Goal: Task Accomplishment & Management: Manage account settings

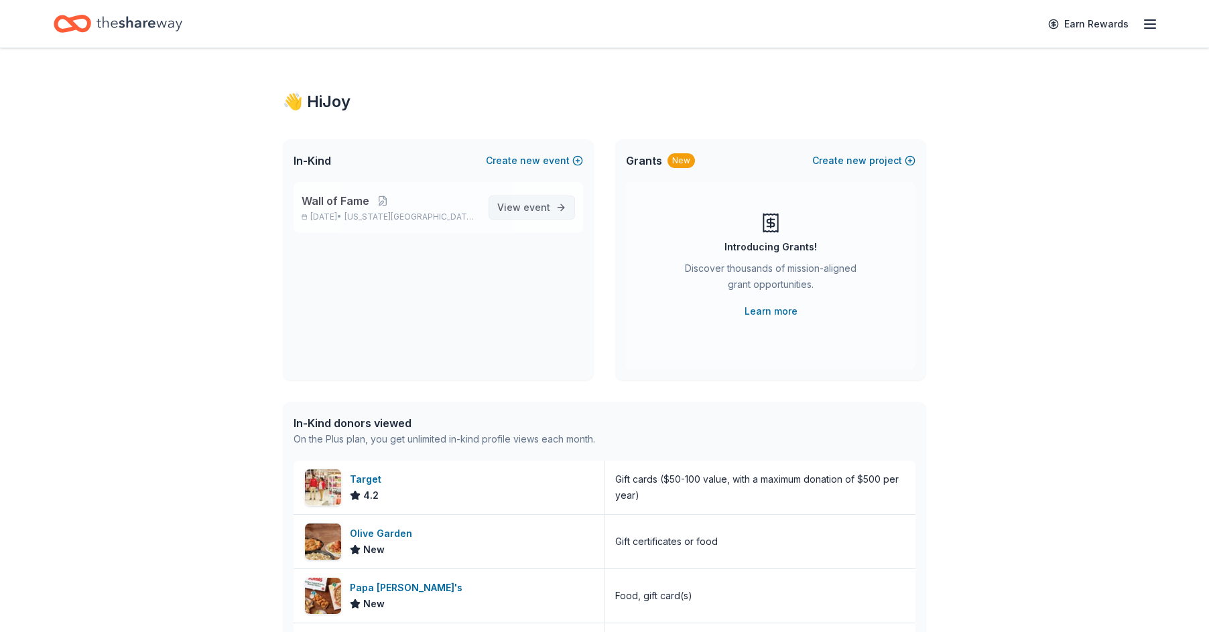
click at [521, 212] on span "View event" at bounding box center [523, 208] width 53 height 16
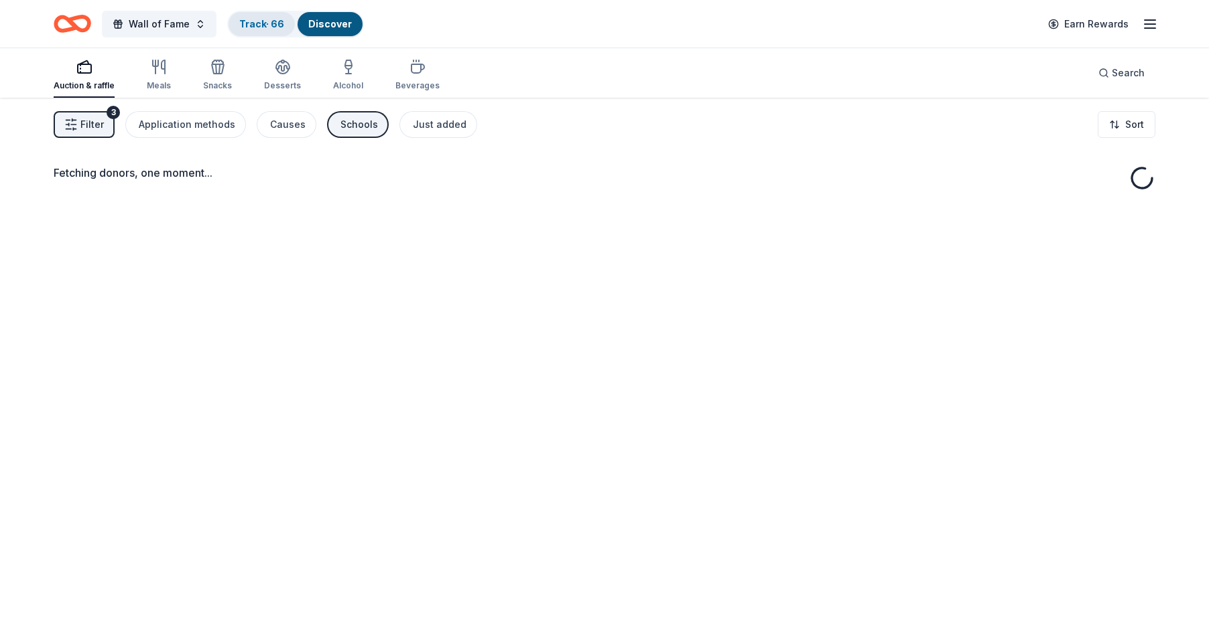
click at [253, 15] on div "Track · 66" at bounding box center [261, 24] width 66 height 24
click at [271, 24] on link "Track · 66" at bounding box center [261, 23] width 45 height 11
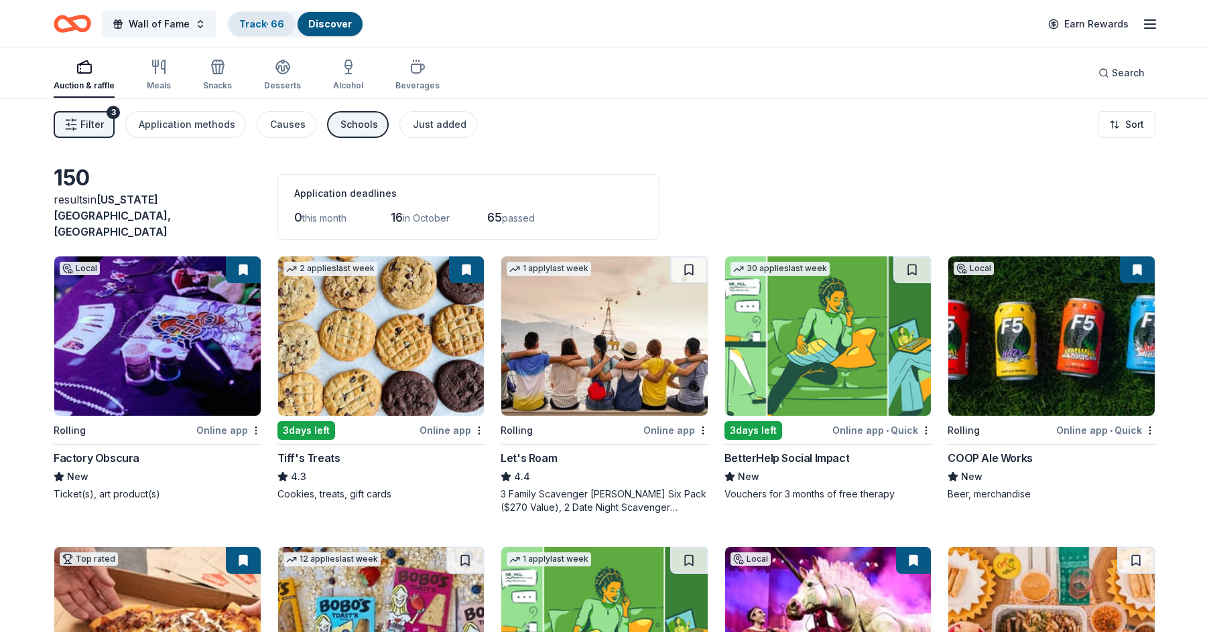
click at [257, 23] on link "Track · 66" at bounding box center [261, 23] width 45 height 11
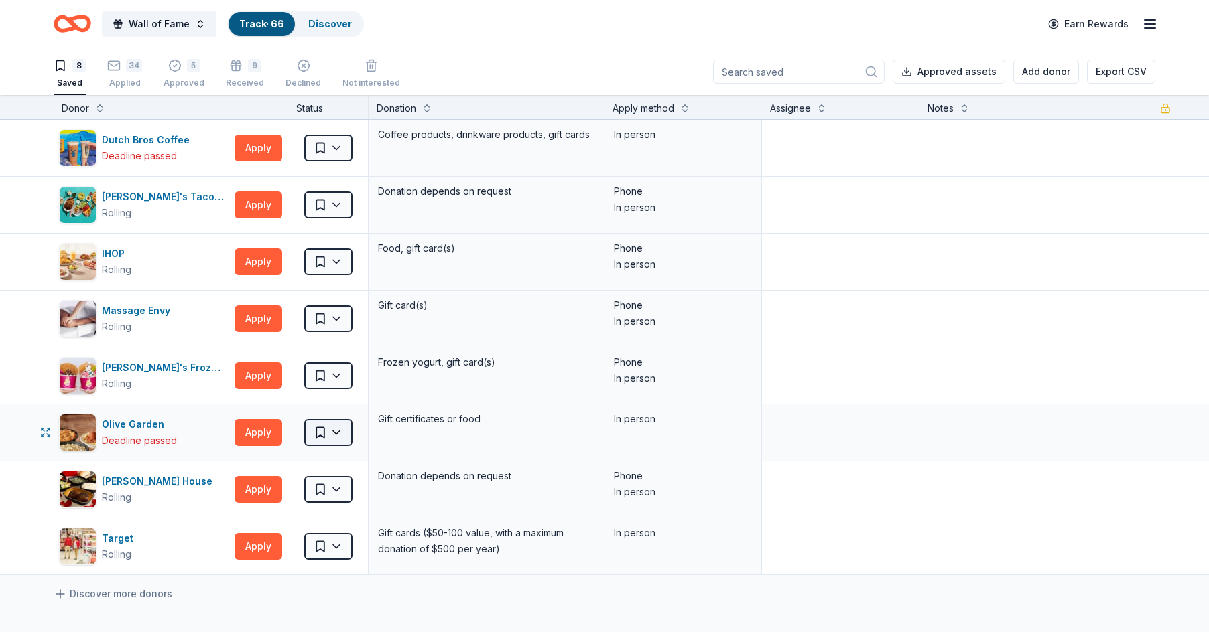
click at [338, 431] on html "Wall of Fame Track · 66 Discover Earn Rewards 8 Saved 34 Applied 5 Approved 9 R…" at bounding box center [604, 316] width 1209 height 632
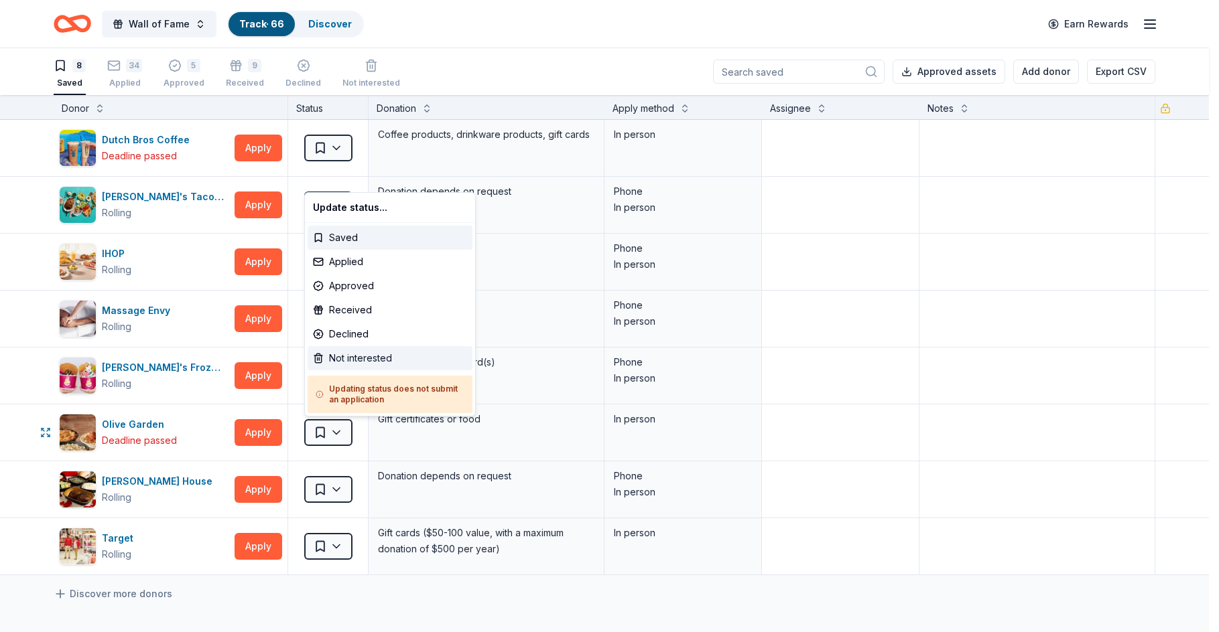
click at [351, 360] on div "Not interested" at bounding box center [390, 358] width 165 height 24
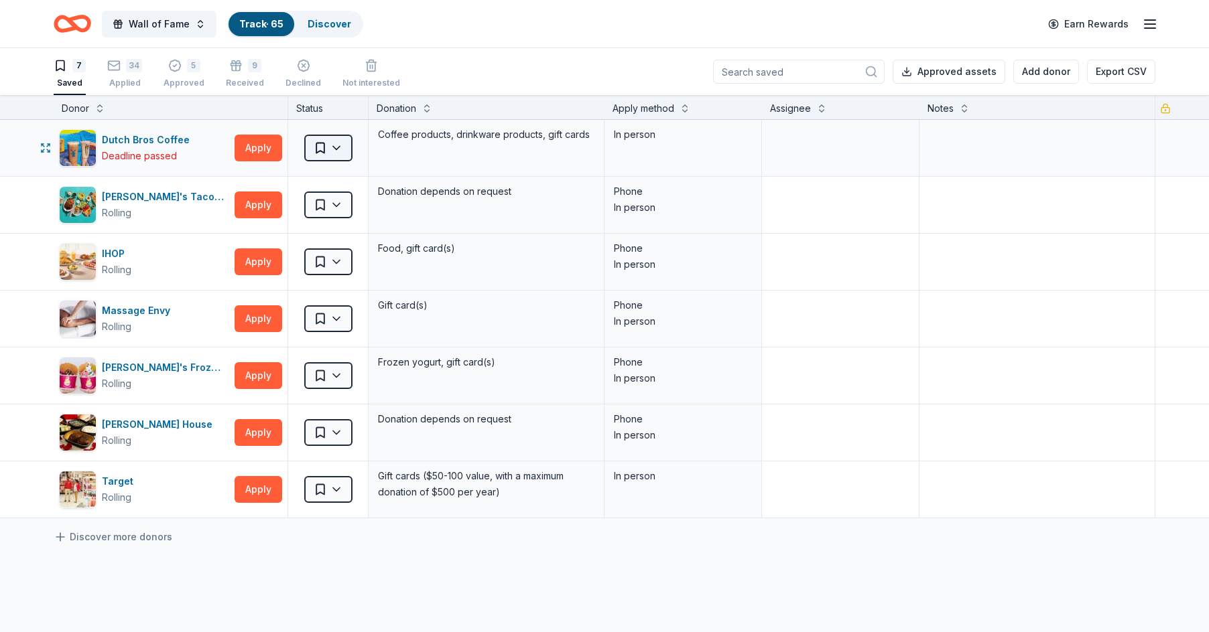
click at [339, 137] on html "Wall of Fame Track · 65 Discover Earn Rewards 7 Saved 34 Applied 5 Approved 9 R…" at bounding box center [604, 316] width 1209 height 632
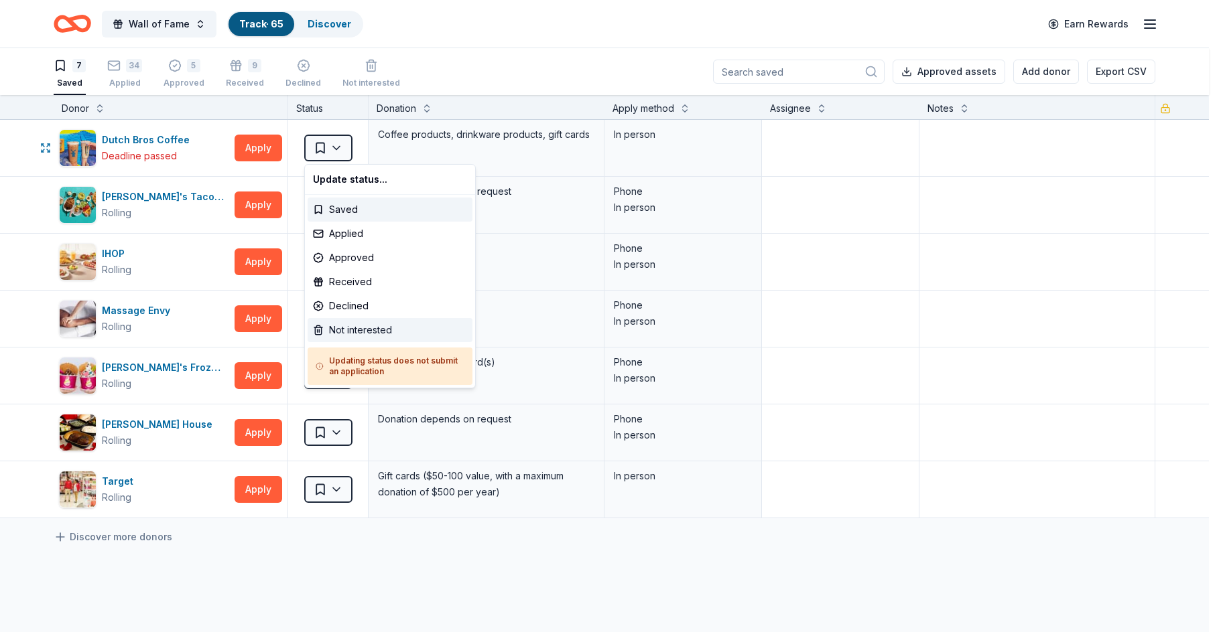
click at [362, 328] on div "Not interested" at bounding box center [390, 330] width 165 height 24
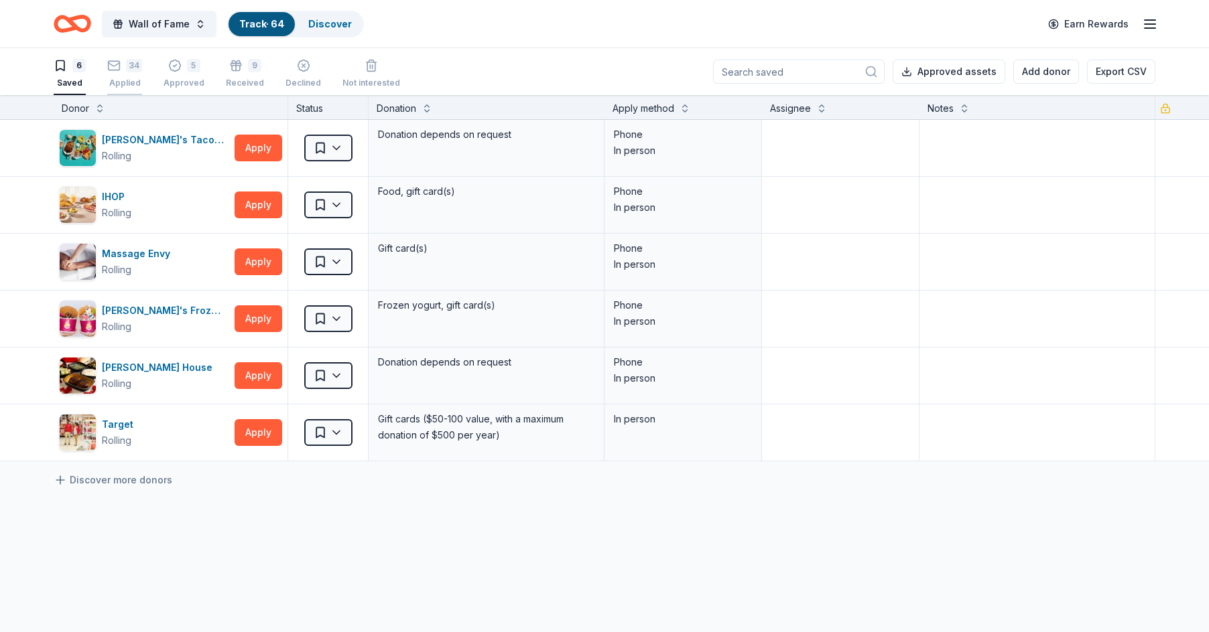
click at [114, 72] on div "34 Applied" at bounding box center [124, 73] width 35 height 29
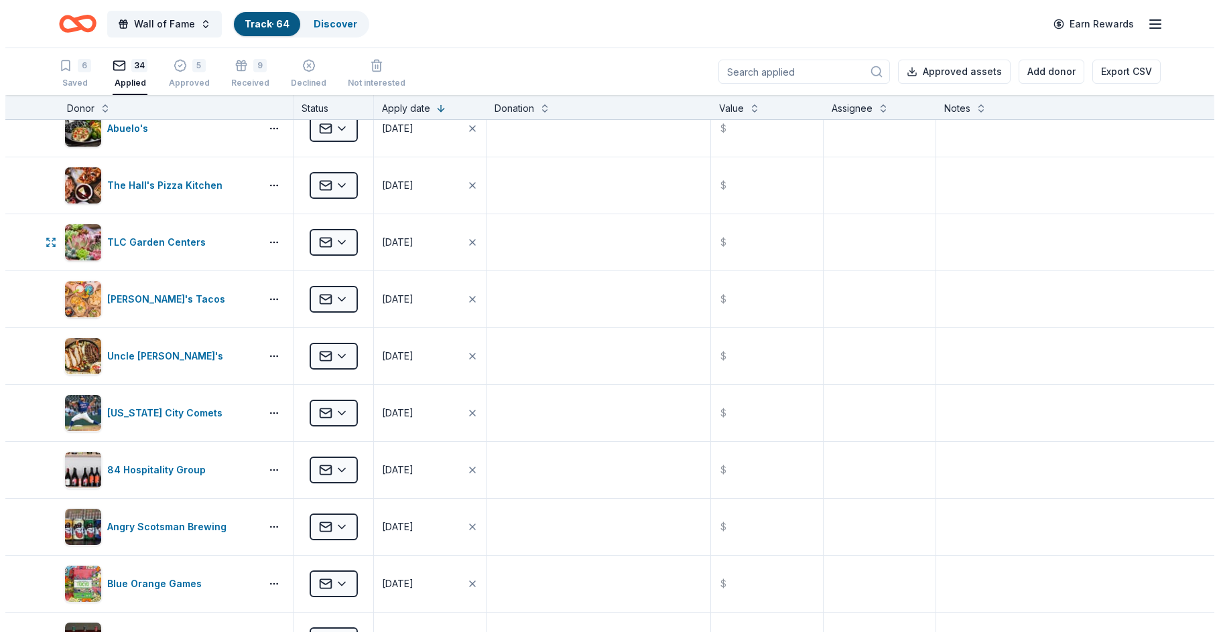
scroll to position [268, 0]
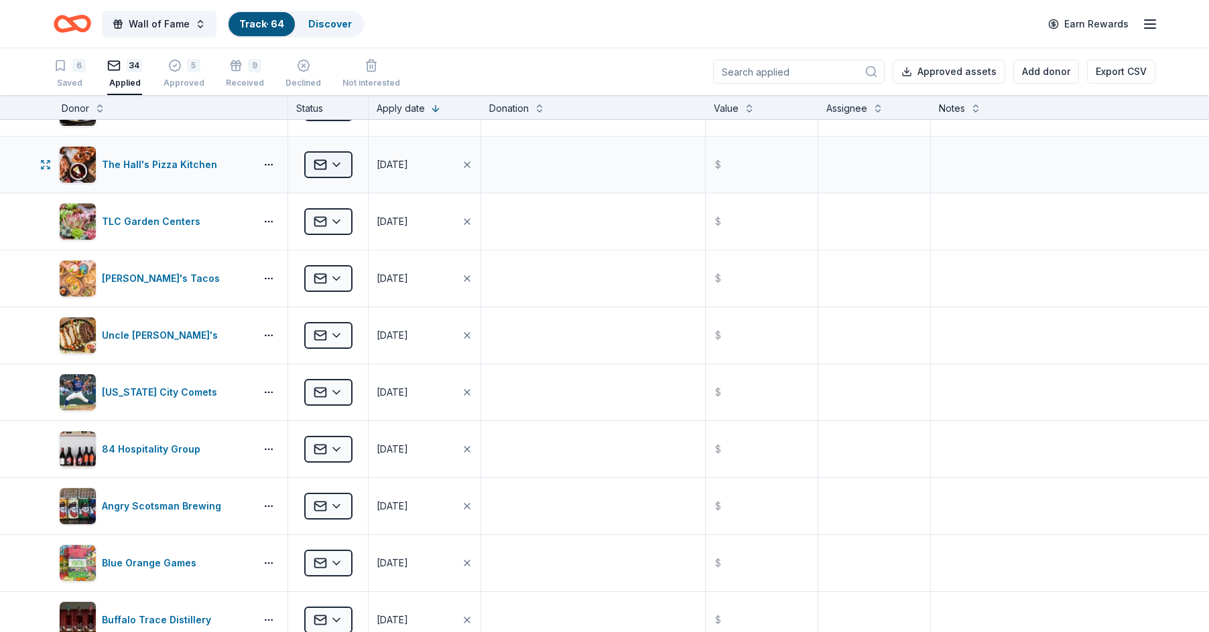
click at [345, 161] on html "Wall of Fame Track · 64 Discover Earn Rewards 6 Saved 34 Applied 5 Approved 9 R…" at bounding box center [604, 316] width 1209 height 632
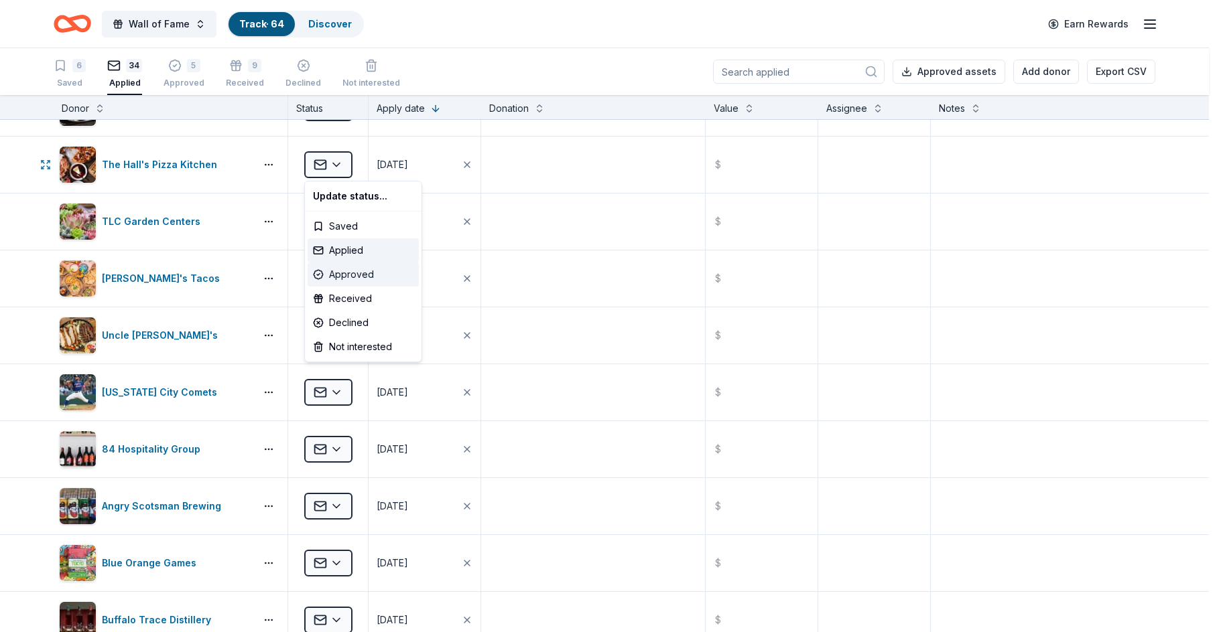
click at [353, 270] on div "Approved" at bounding box center [363, 275] width 111 height 24
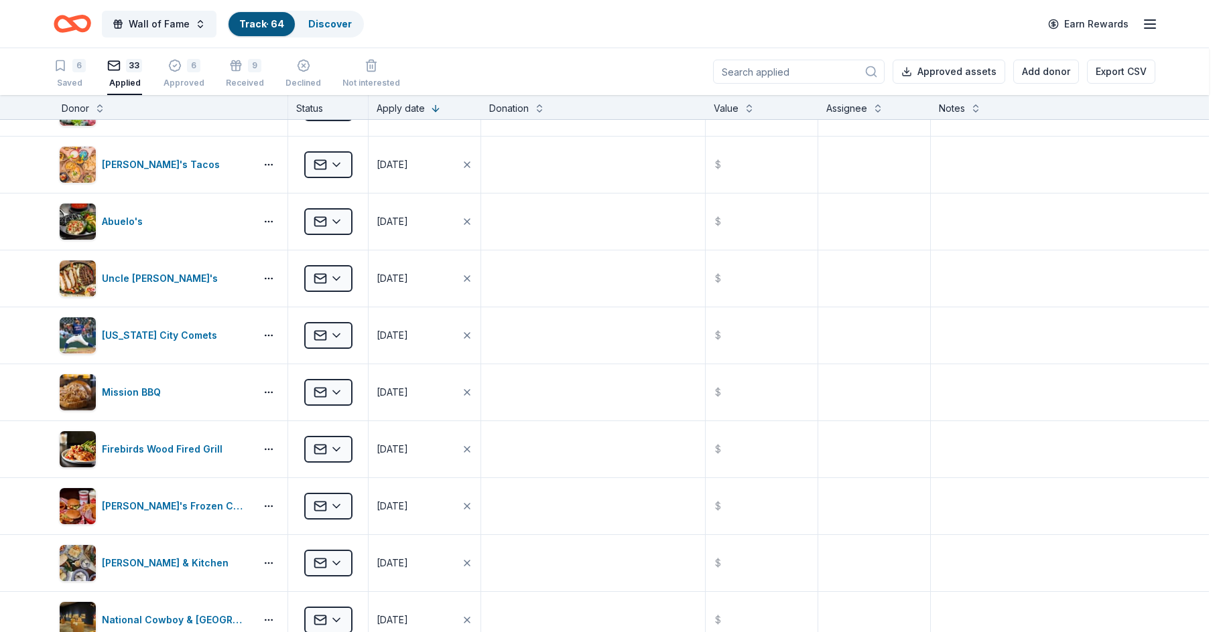
scroll to position [154, 0]
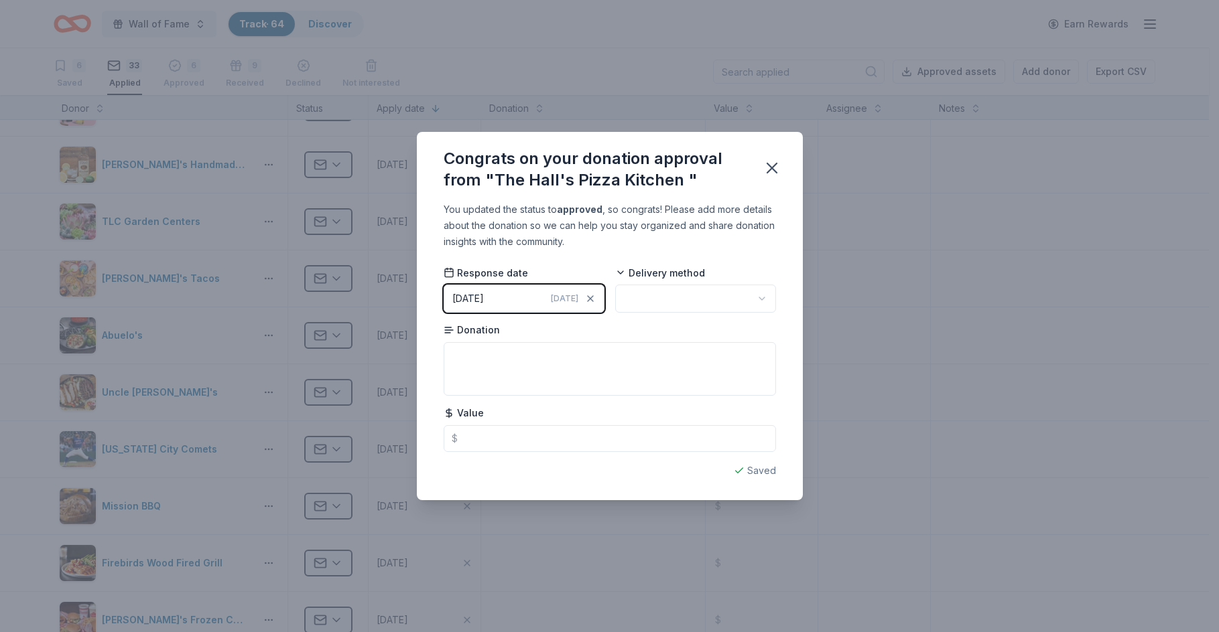
click at [746, 314] on div "Response date 09/29/2025 Today Delivery method Donation Value $" at bounding box center [610, 359] width 332 height 186
click at [740, 304] on html "Wall of Fame Track · 64 Discover Earn Rewards 6 Saved 33 Applied 6 Approved 9 R…" at bounding box center [609, 316] width 1219 height 632
click at [689, 352] on textarea at bounding box center [610, 369] width 332 height 54
type textarea "Gift Card"
click at [784, 333] on div "You updated the status to approved , so congrats! Please add more details about…" at bounding box center [610, 351] width 386 height 298
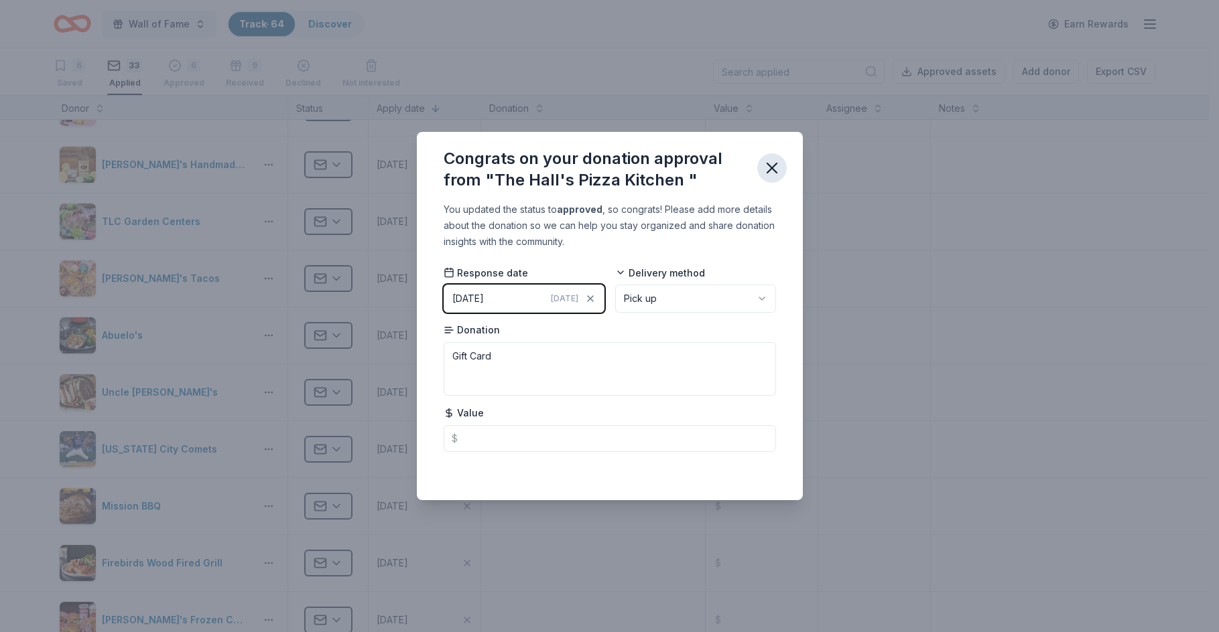
click at [769, 163] on icon "button" at bounding box center [771, 168] width 19 height 19
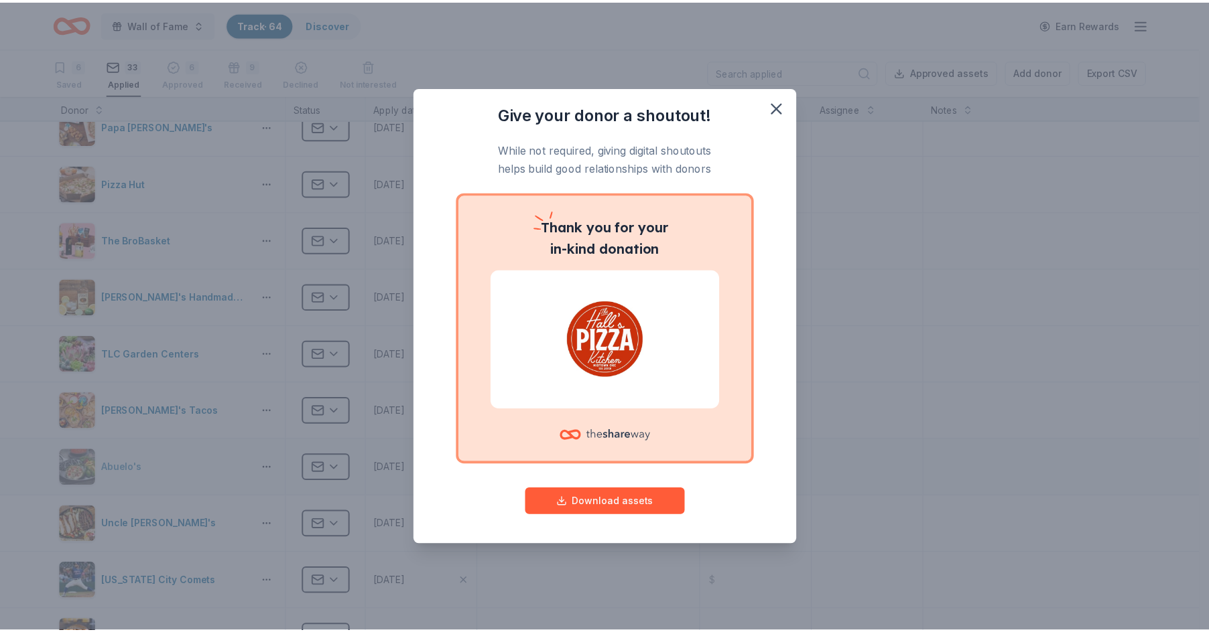
scroll to position [20, 0]
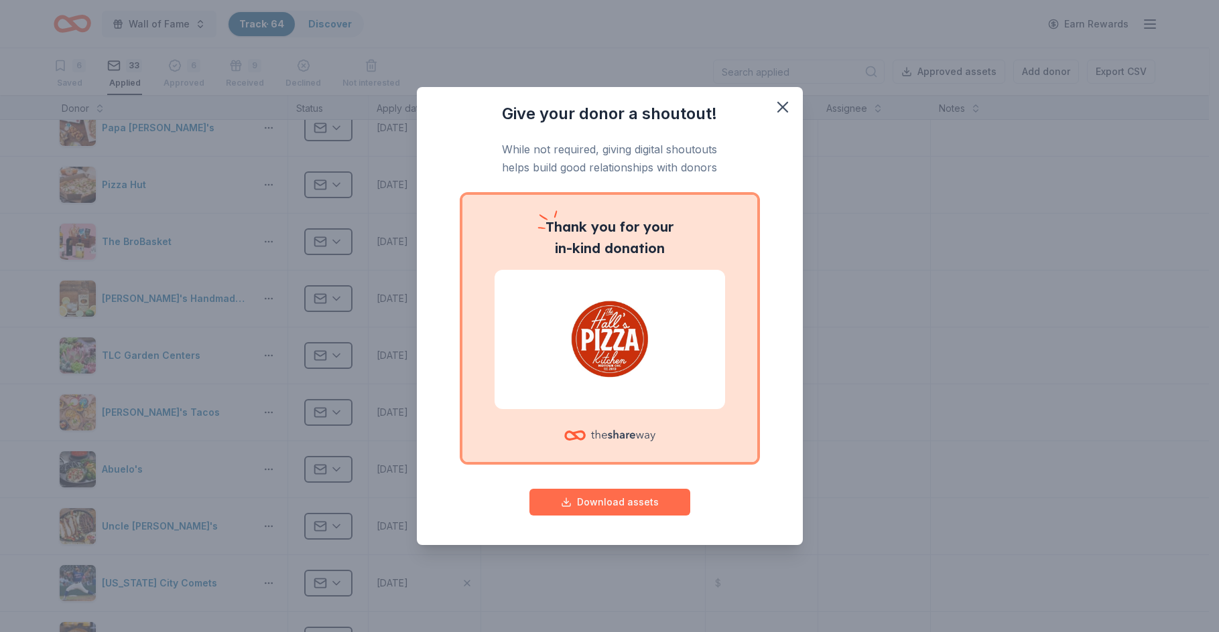
click at [642, 504] on button "Download assets" at bounding box center [609, 502] width 161 height 27
click at [781, 107] on icon "button" at bounding box center [782, 107] width 19 height 19
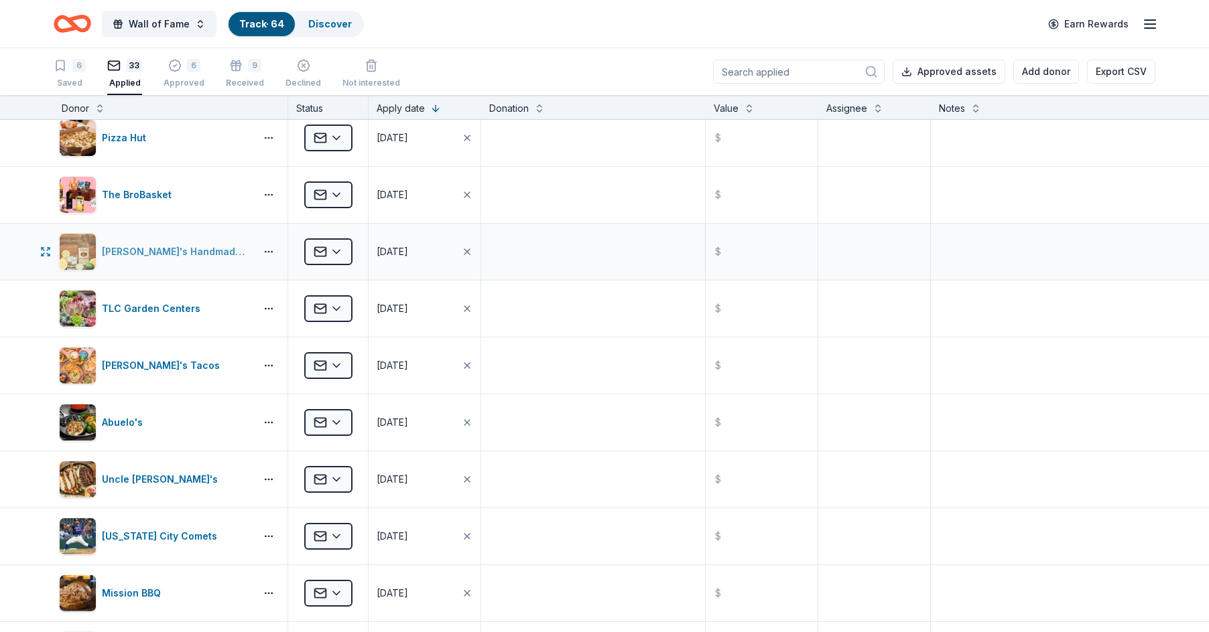
scroll to position [134, 0]
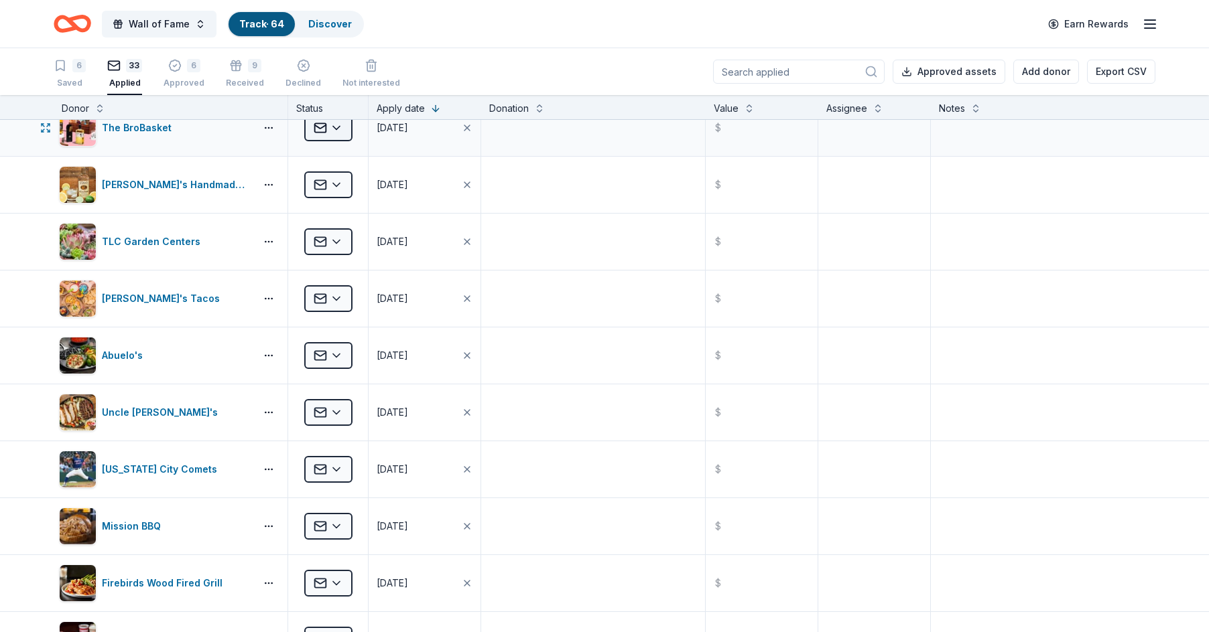
click at [346, 126] on html "Wall of Fame Track · 64 Discover Earn Rewards 6 Saved 33 Applied 6 Approved 9 R…" at bounding box center [604, 316] width 1209 height 632
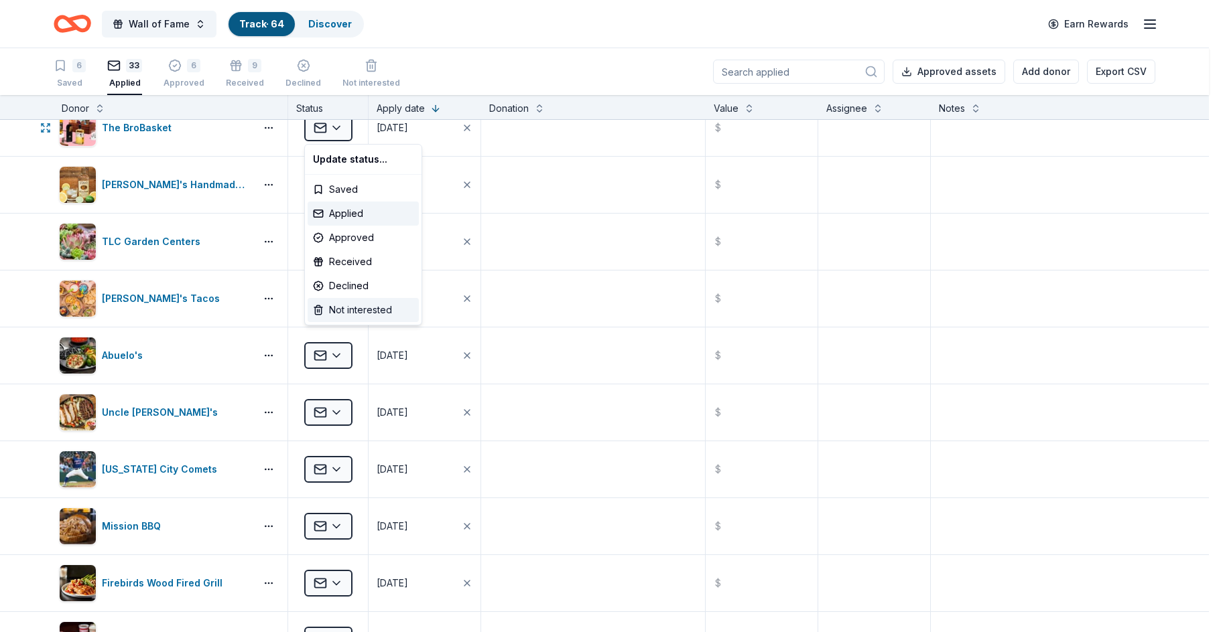
click at [364, 311] on div "Not interested" at bounding box center [363, 310] width 111 height 24
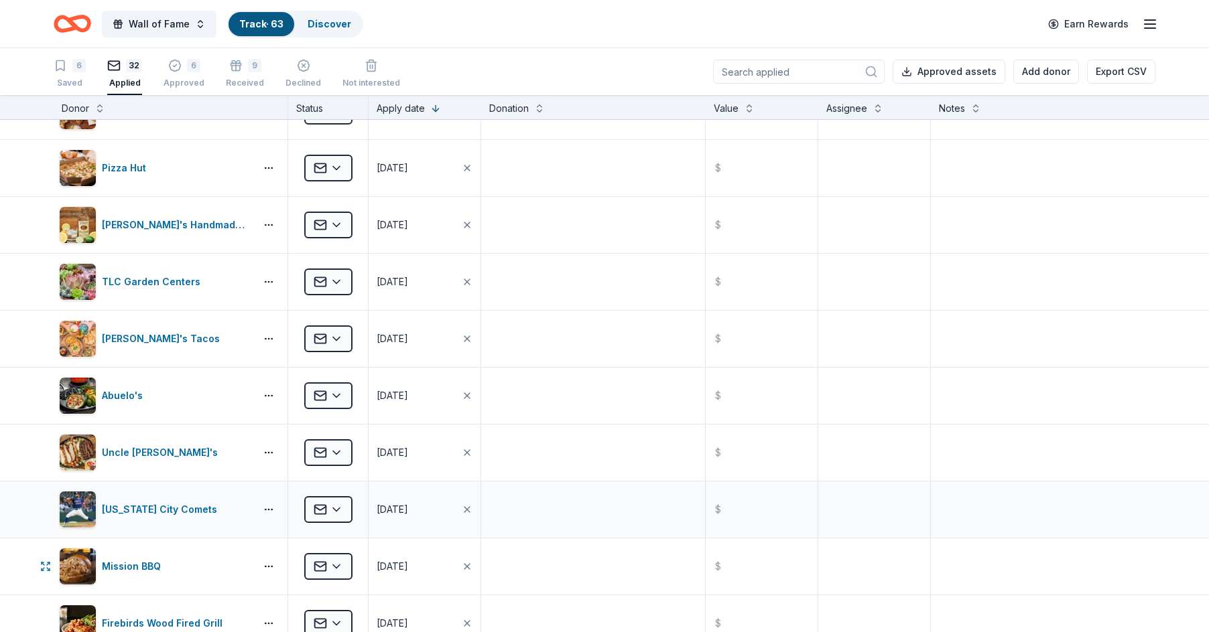
scroll to position [0, 0]
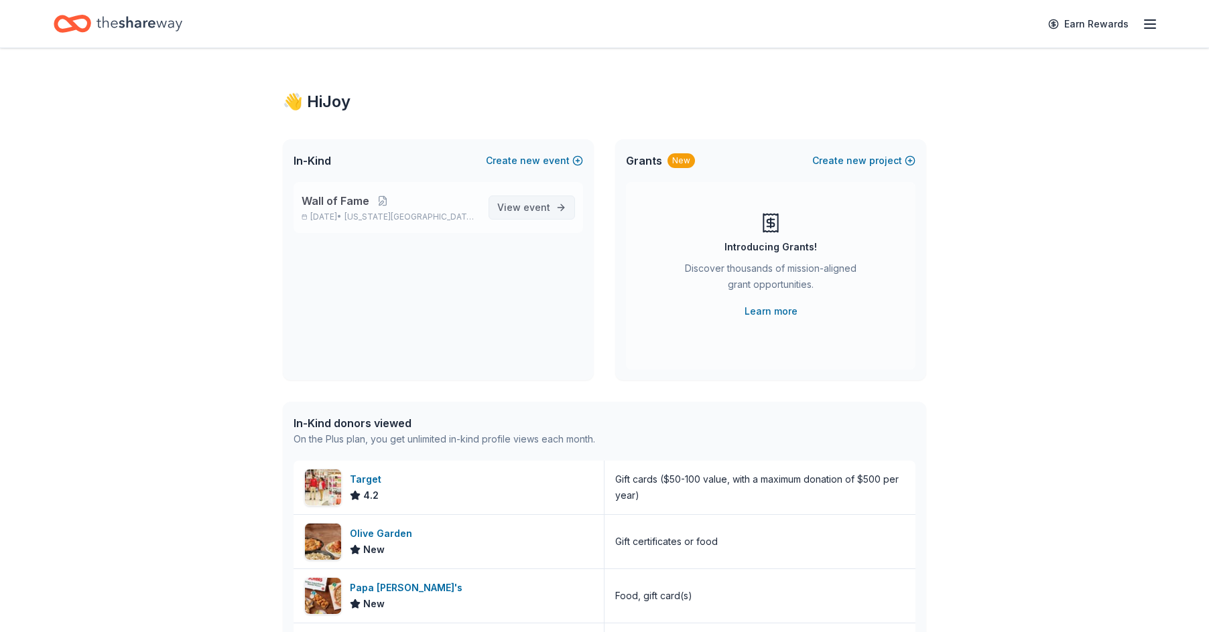
click at [561, 202] on link "View event" at bounding box center [531, 208] width 86 height 24
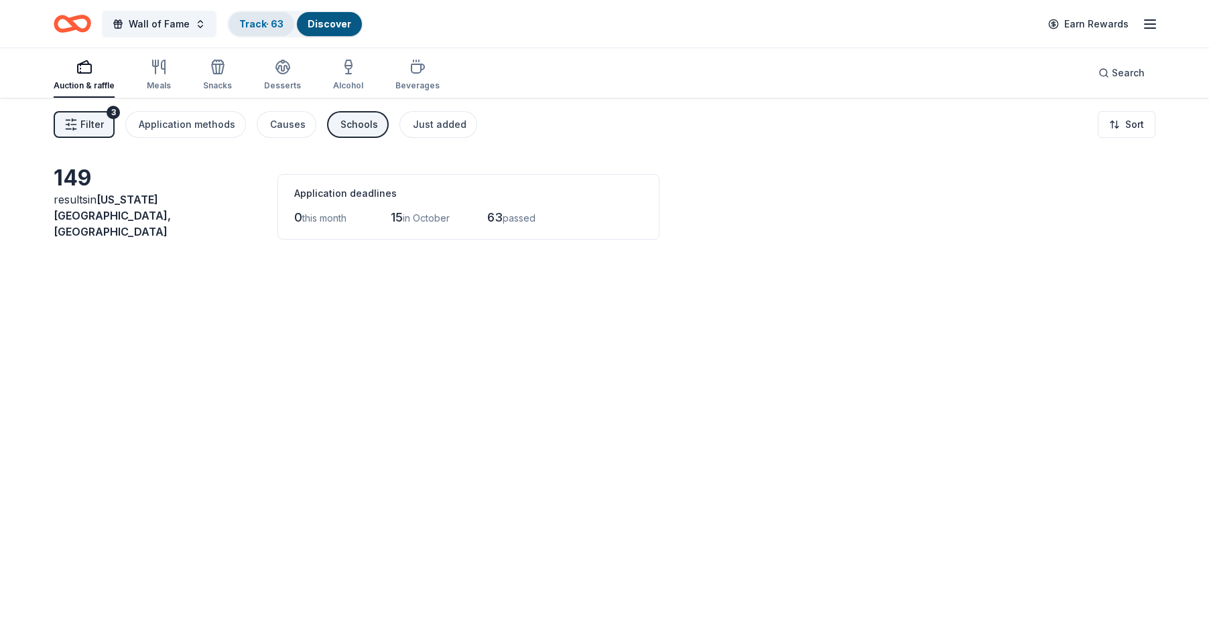
click at [253, 24] on link "Track · 63" at bounding box center [261, 23] width 44 height 11
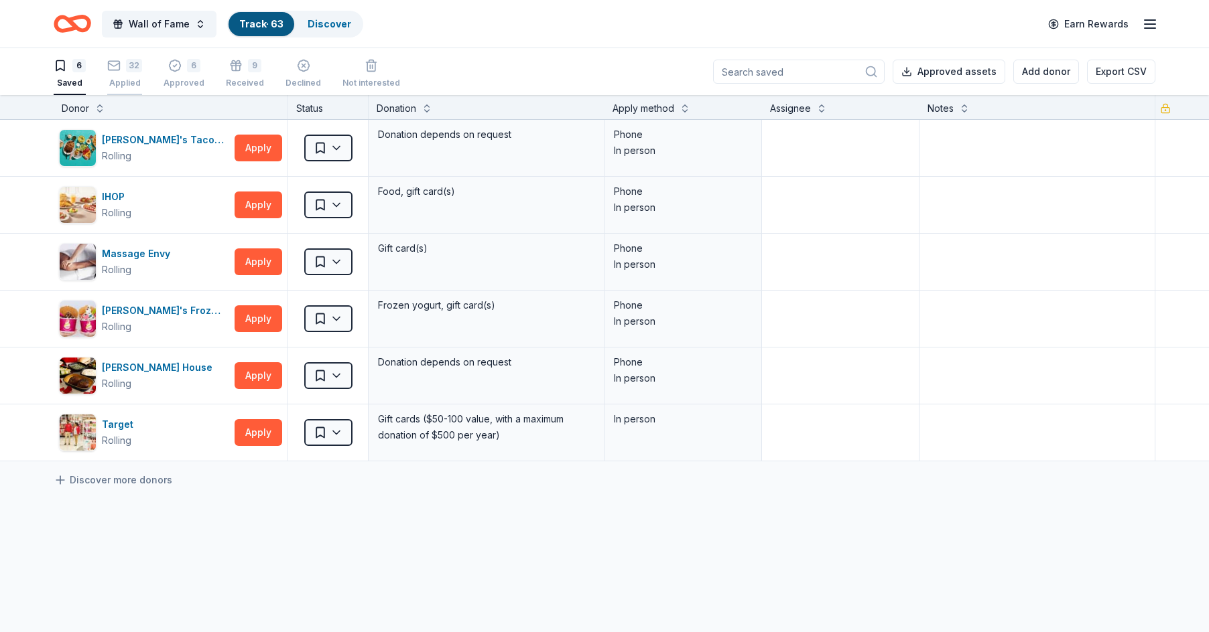
click at [134, 72] on div "32 Applied" at bounding box center [124, 73] width 35 height 29
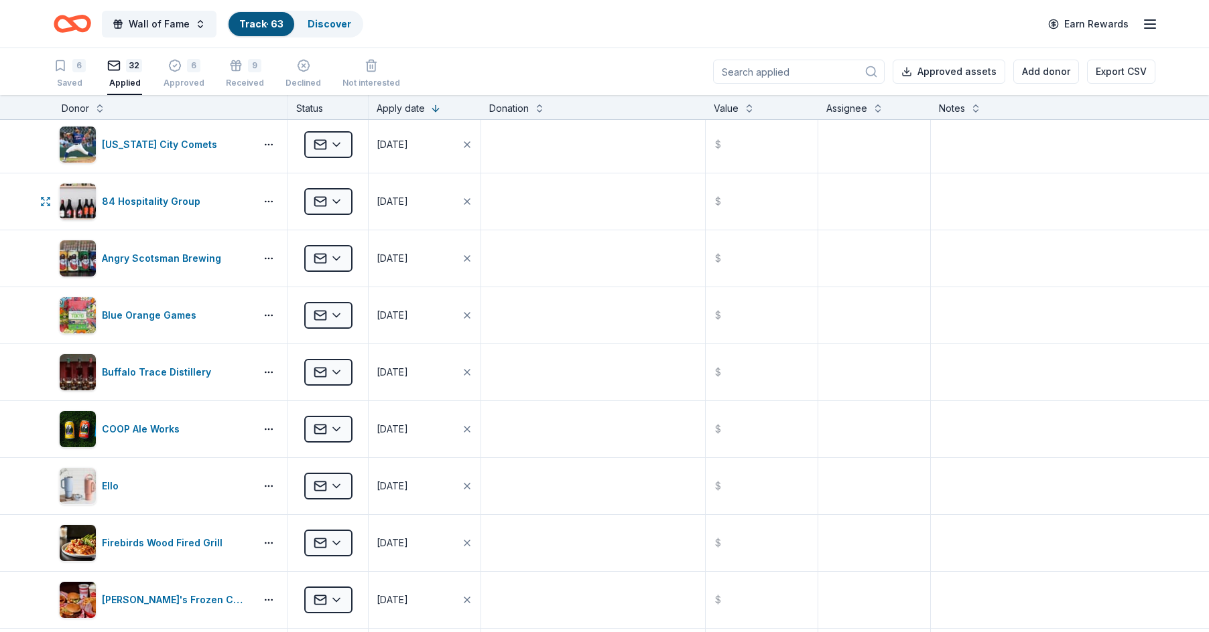
scroll to position [469, 0]
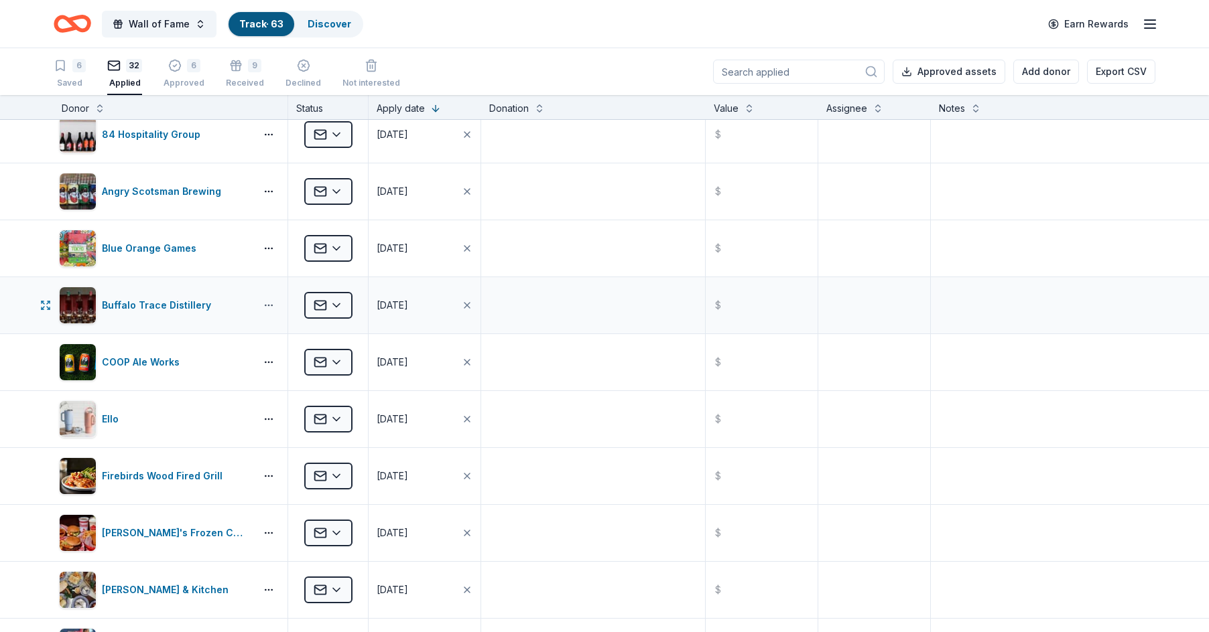
click at [271, 303] on button "button" at bounding box center [268, 305] width 27 height 11
click at [167, 302] on div "Buffalo Trace Distillery" at bounding box center [159, 305] width 115 height 16
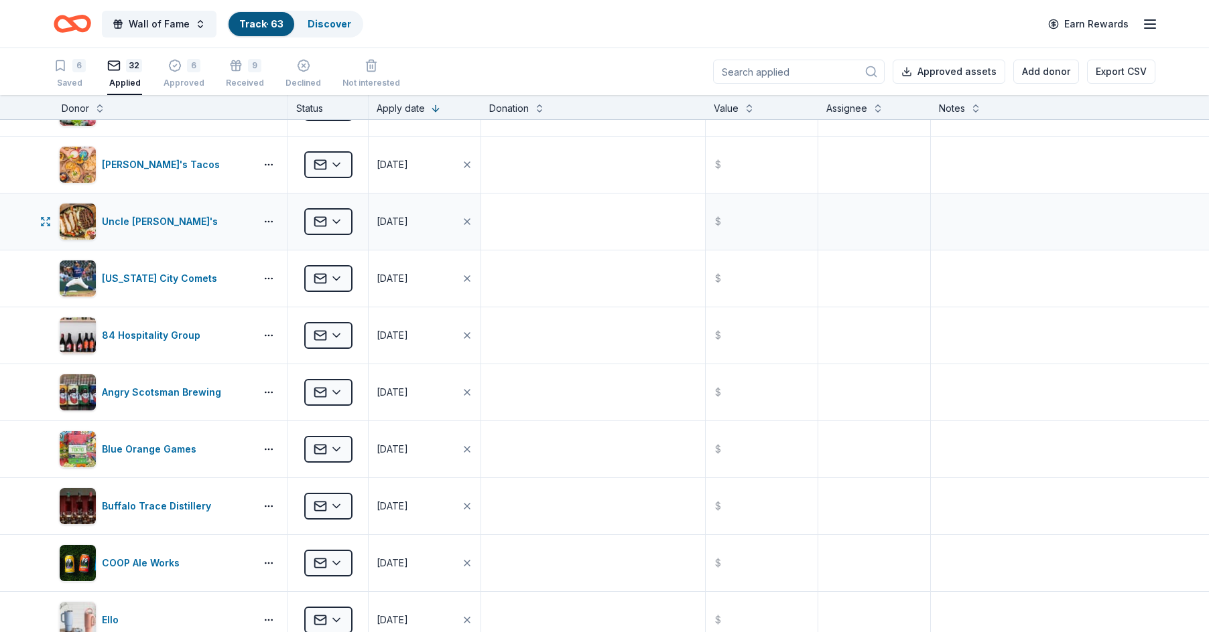
scroll to position [0, 0]
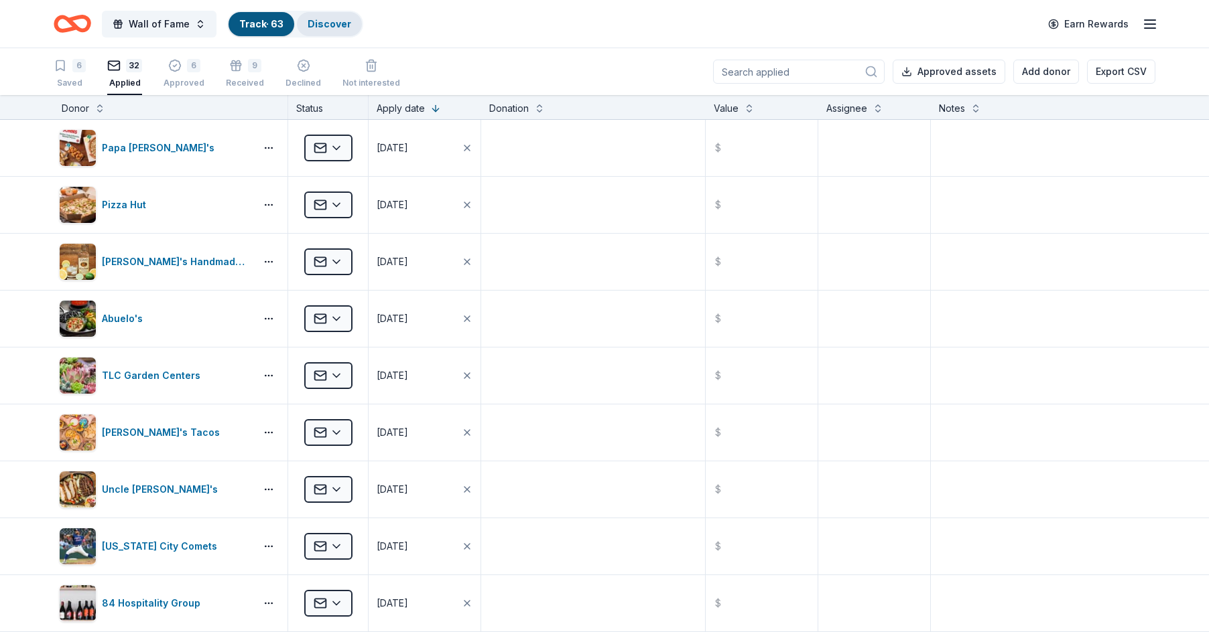
click at [338, 23] on link "Discover" at bounding box center [330, 23] width 44 height 11
